Goal: Find contact information: Find contact information

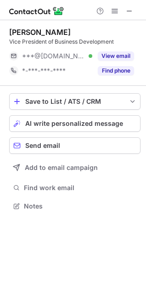
scroll to position [200, 146]
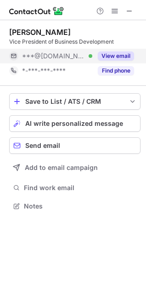
click at [111, 58] on button "View email" at bounding box center [116, 55] width 36 height 9
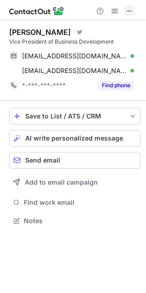
click at [131, 12] on span at bounding box center [129, 10] width 7 height 7
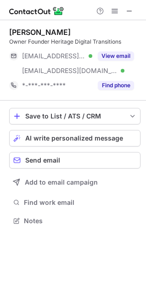
scroll to position [214, 146]
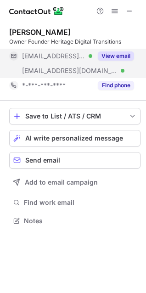
click at [117, 57] on button "View email" at bounding box center [116, 55] width 36 height 9
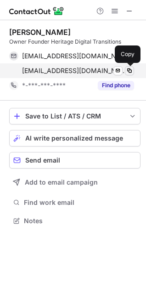
click at [133, 70] on button at bounding box center [129, 70] width 9 height 9
